Goal: Task Accomplishment & Management: Manage account settings

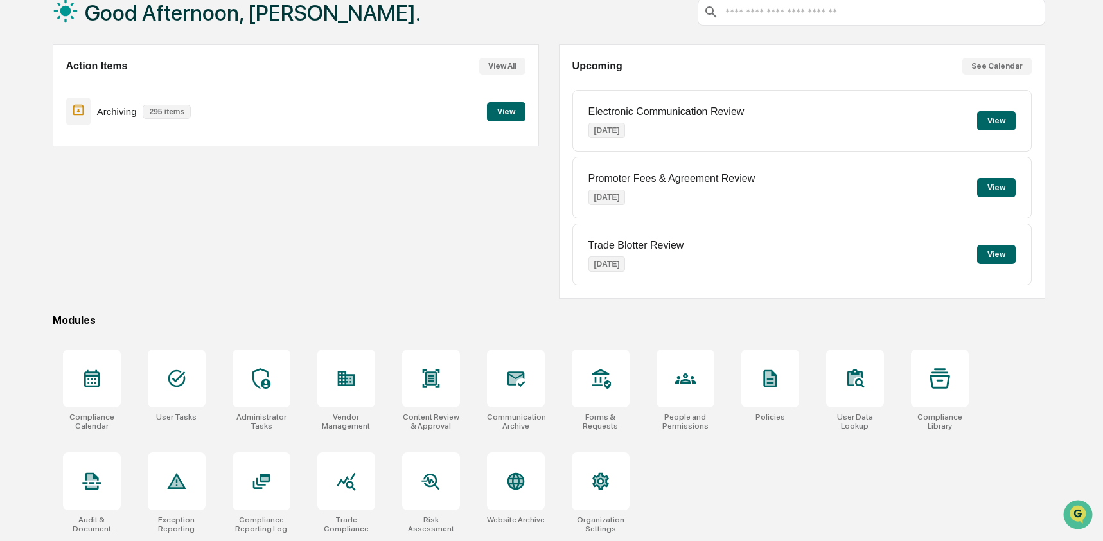
scroll to position [84, 0]
click at [512, 481] on icon at bounding box center [515, 481] width 17 height 17
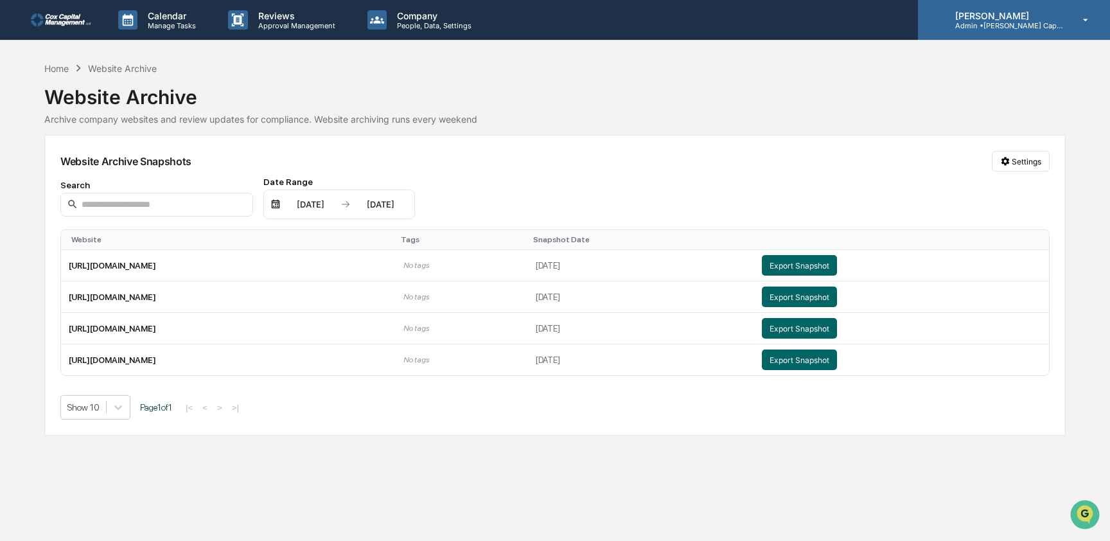
click at [1022, 28] on p "Admin • [PERSON_NAME] Capital" at bounding box center [1004, 25] width 119 height 9
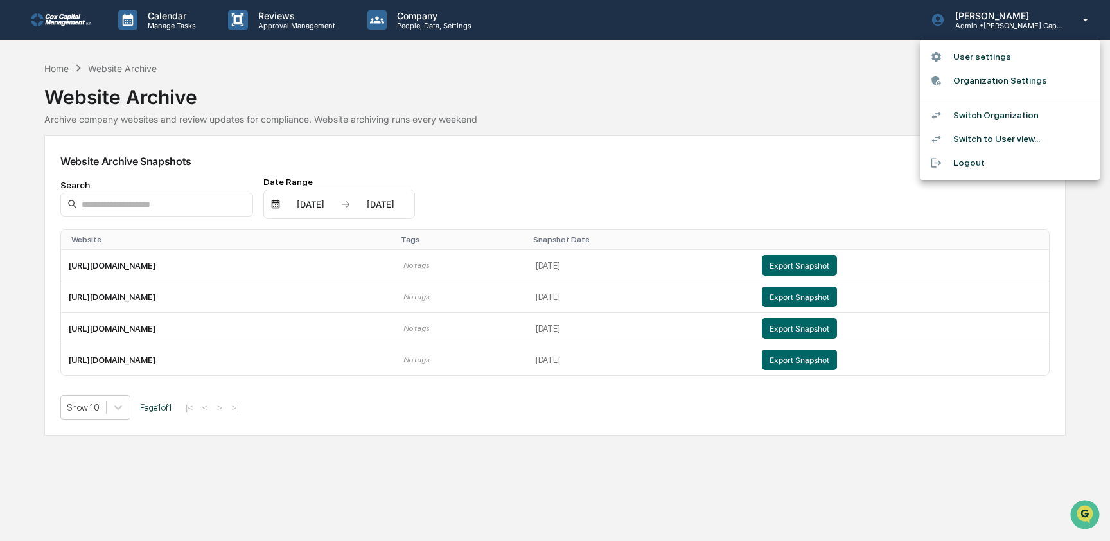
click at [1029, 109] on li "Switch Organization" at bounding box center [1010, 115] width 180 height 24
